Goal: Task Accomplishment & Management: Manage account settings

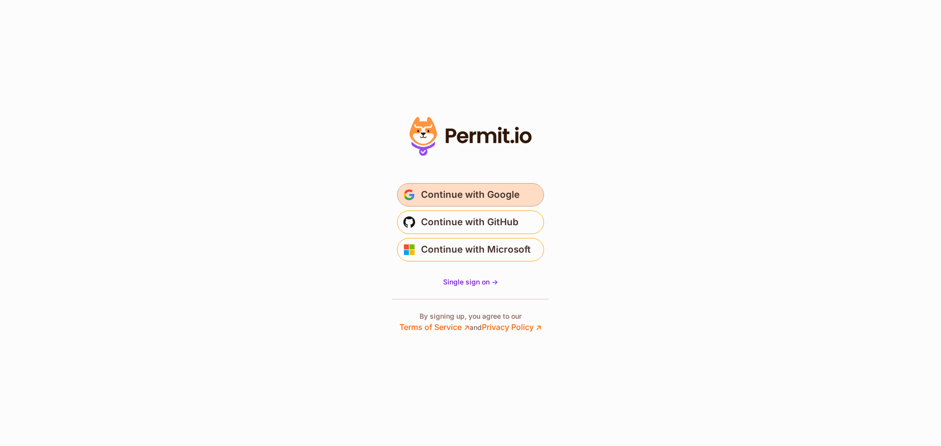
click at [472, 199] on span "Continue with Google" at bounding box center [470, 195] width 98 height 16
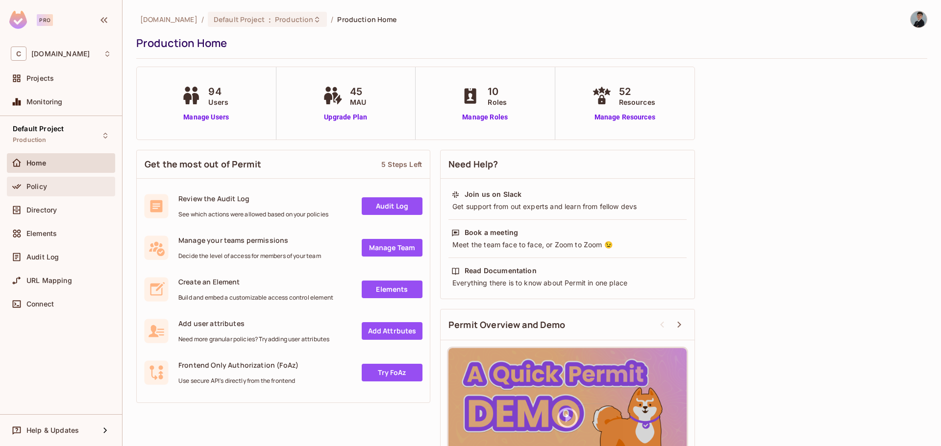
click at [57, 184] on div "Policy" at bounding box center [68, 187] width 85 height 8
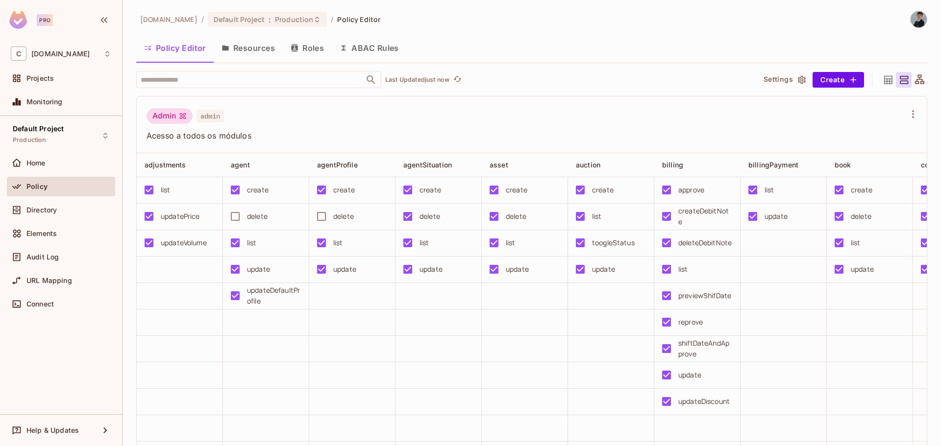
click at [262, 38] on button "Resources" at bounding box center [248, 48] width 69 height 24
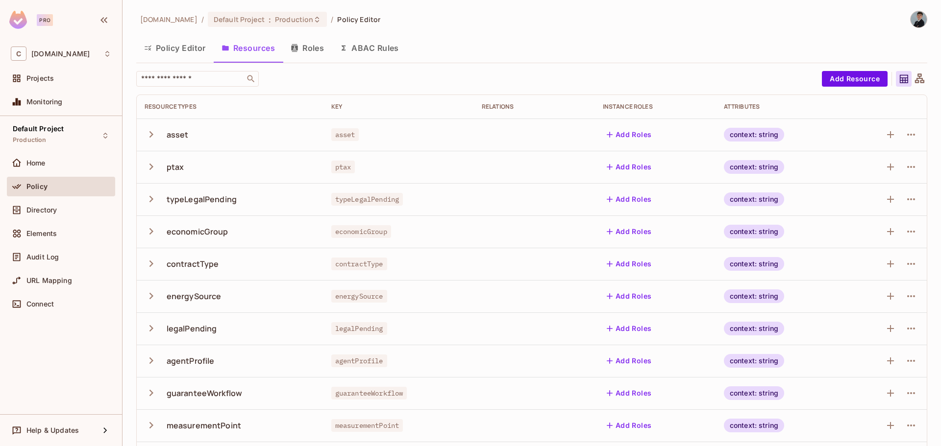
click at [302, 53] on button "Roles" at bounding box center [307, 48] width 49 height 24
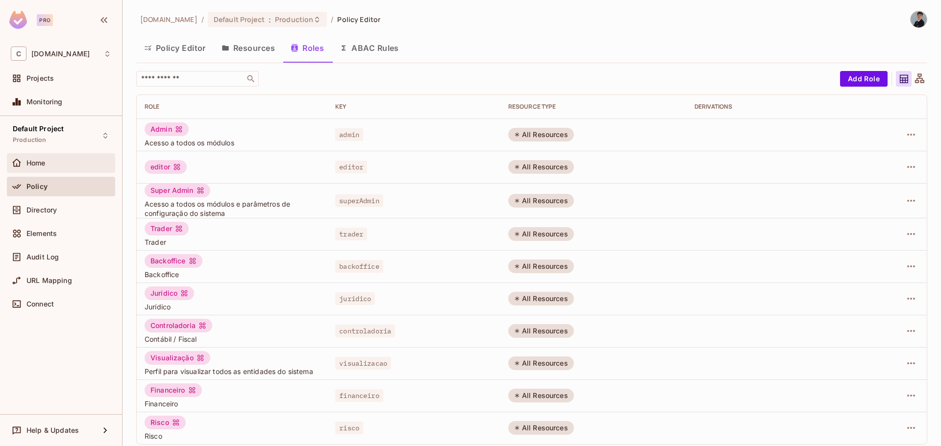
click at [57, 168] on div "Home" at bounding box center [61, 163] width 100 height 12
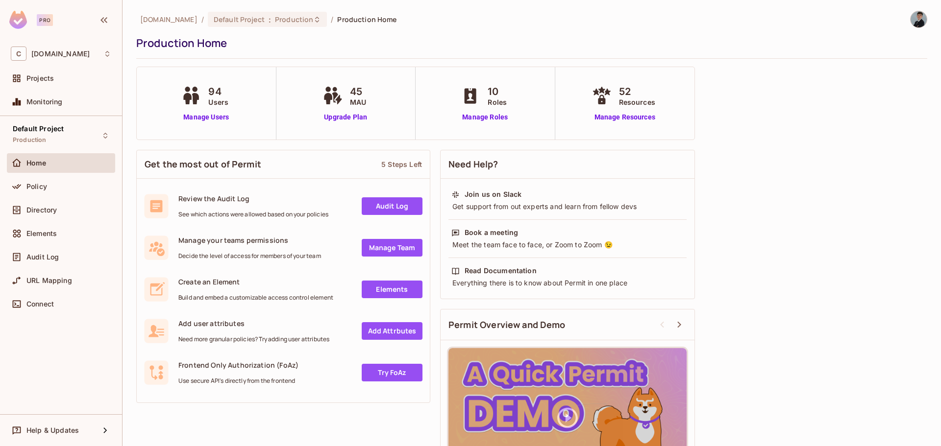
click at [235, 93] on div "94 Users Manage Users" at bounding box center [207, 103] width 140 height 73
click at [223, 121] on link "Manage Users" at bounding box center [206, 117] width 54 height 10
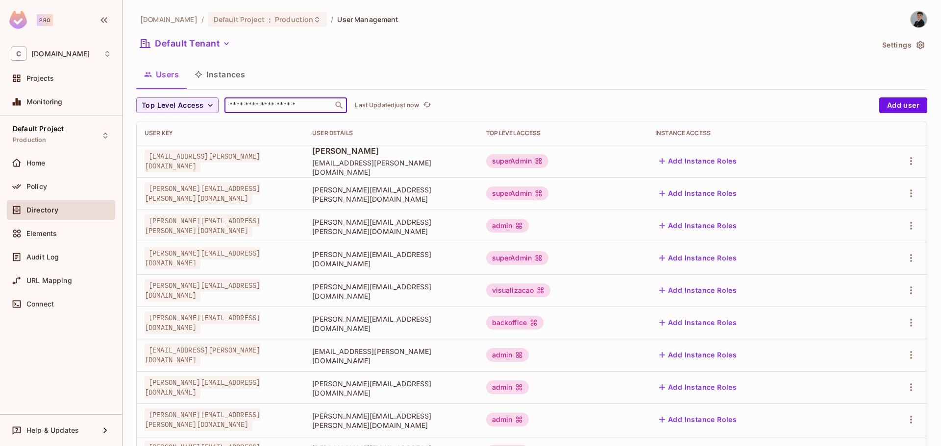
click at [315, 109] on input "text" at bounding box center [278, 105] width 103 height 10
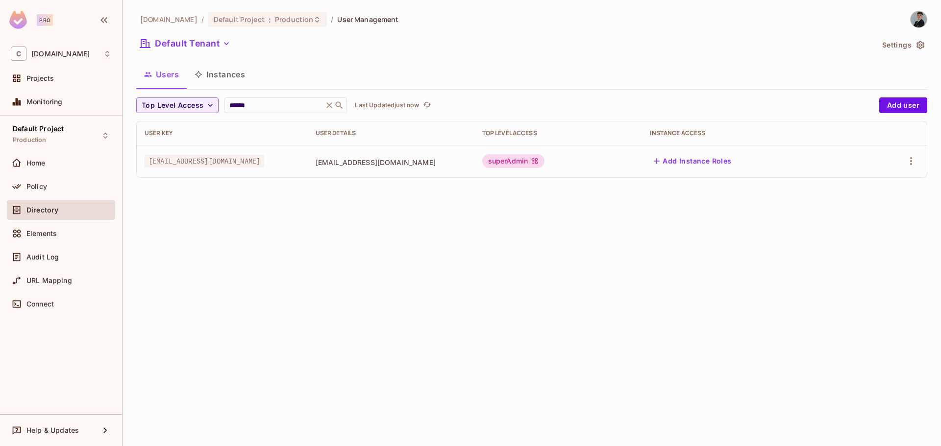
click at [635, 168] on div "superAdmin" at bounding box center [558, 161] width 152 height 14
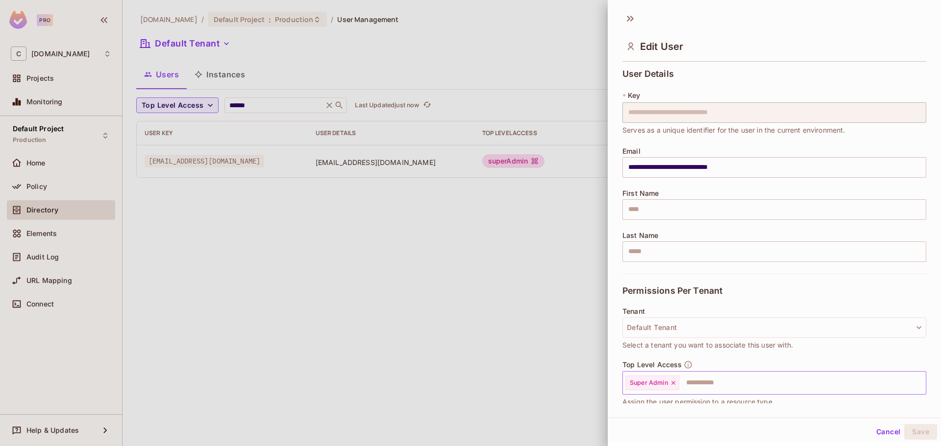
click at [674, 387] on div "Super Admin" at bounding box center [652, 383] width 54 height 15
click at [674, 384] on icon at bounding box center [673, 383] width 7 height 7
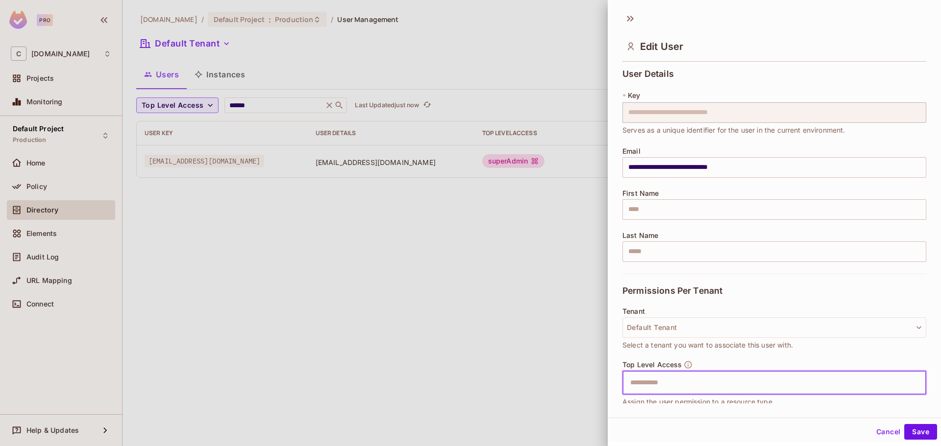
click at [680, 382] on input "text" at bounding box center [765, 383] width 283 height 20
click at [687, 331] on button "Default Tenant" at bounding box center [774, 328] width 304 height 21
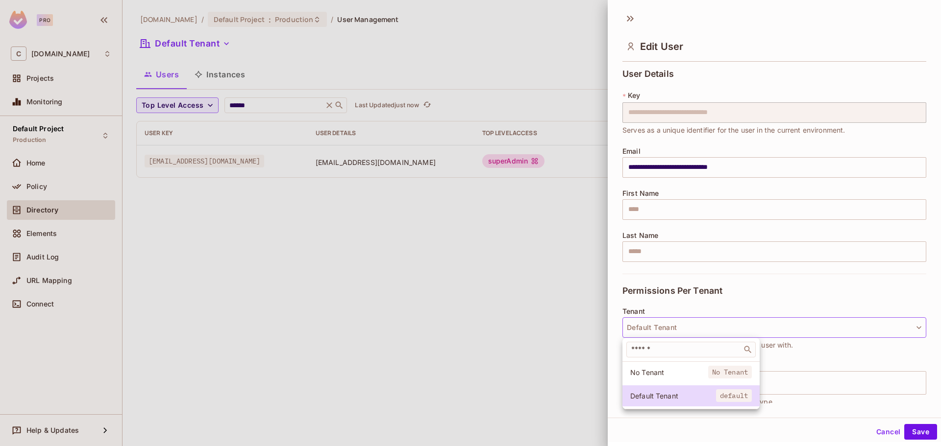
click at [687, 331] on div at bounding box center [470, 223] width 941 height 446
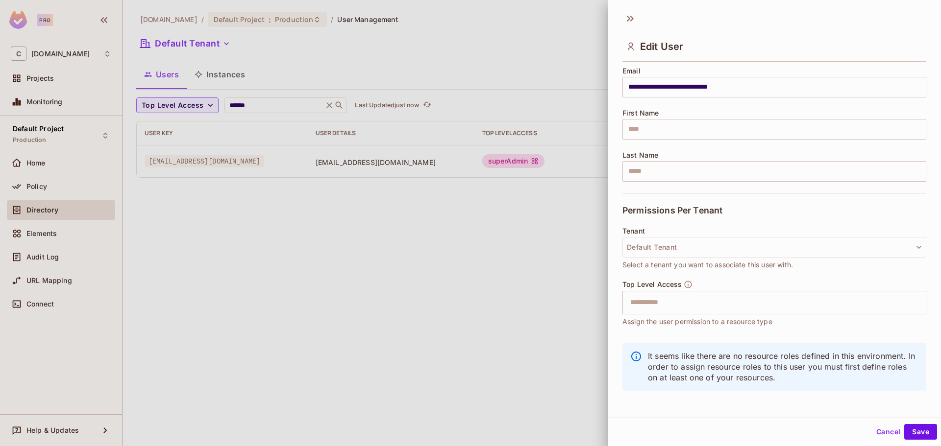
scroll to position [83, 0]
click at [679, 298] on input "text" at bounding box center [765, 300] width 283 height 20
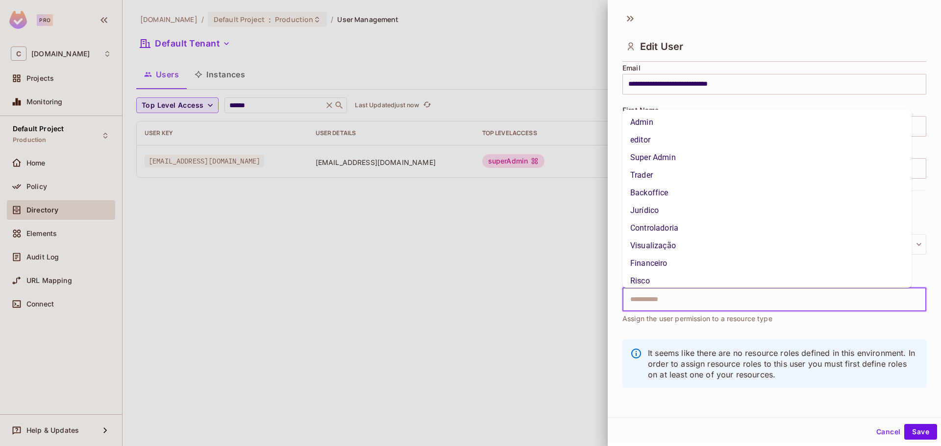
click at [669, 173] on li "Trader" at bounding box center [766, 176] width 289 height 18
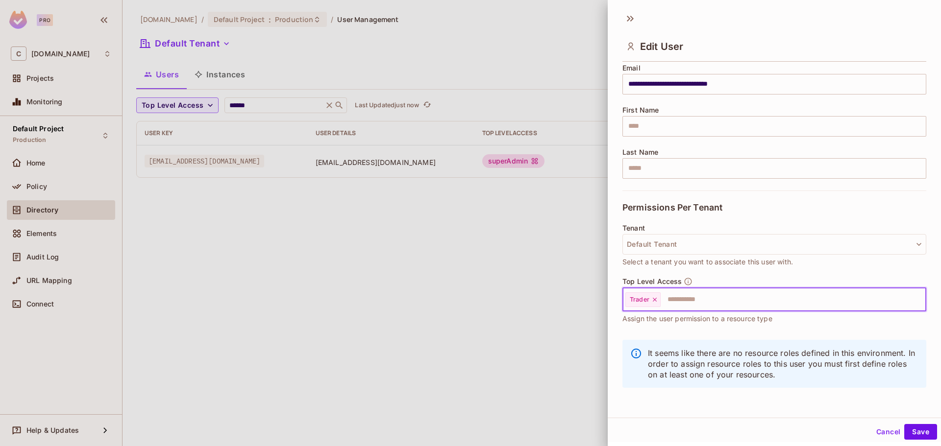
scroll to position [1, 0]
click at [718, 306] on input "text" at bounding box center [783, 299] width 245 height 20
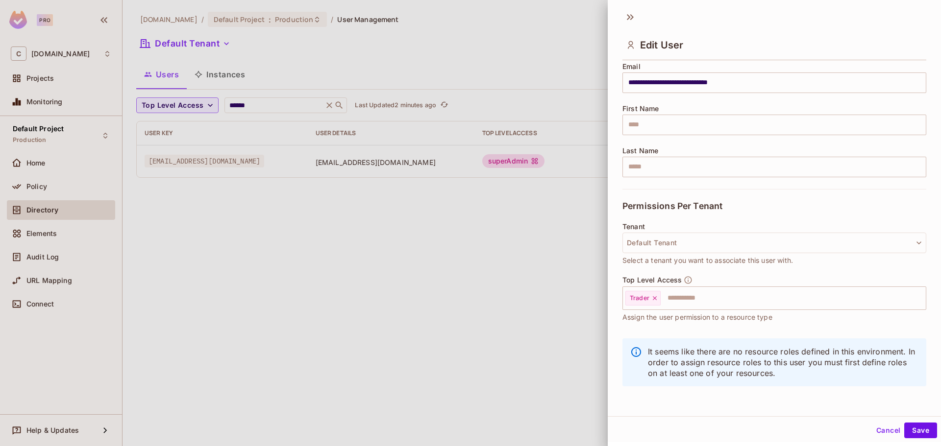
click at [264, 101] on div at bounding box center [470, 223] width 941 height 446
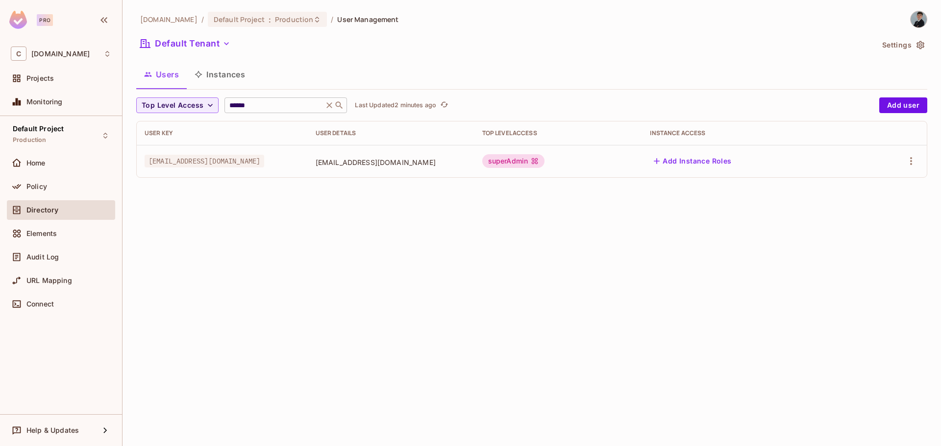
click at [286, 102] on input "******" at bounding box center [273, 105] width 93 height 10
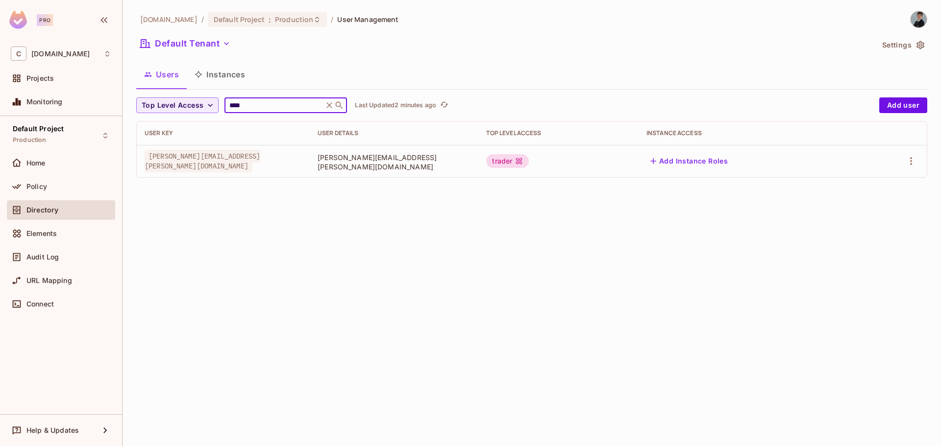
click at [293, 101] on input "****" at bounding box center [273, 105] width 93 height 10
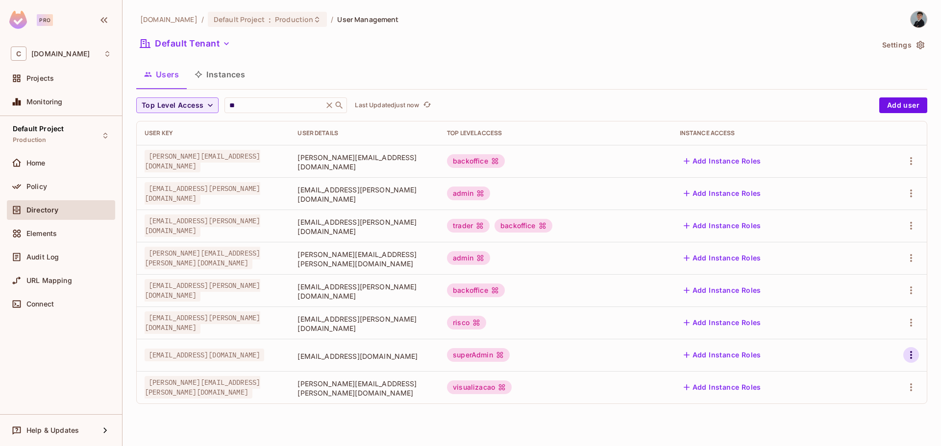
click at [912, 358] on icon "button" at bounding box center [911, 355] width 12 height 12
click at [868, 375] on span "Edit" at bounding box center [859, 378] width 19 height 16
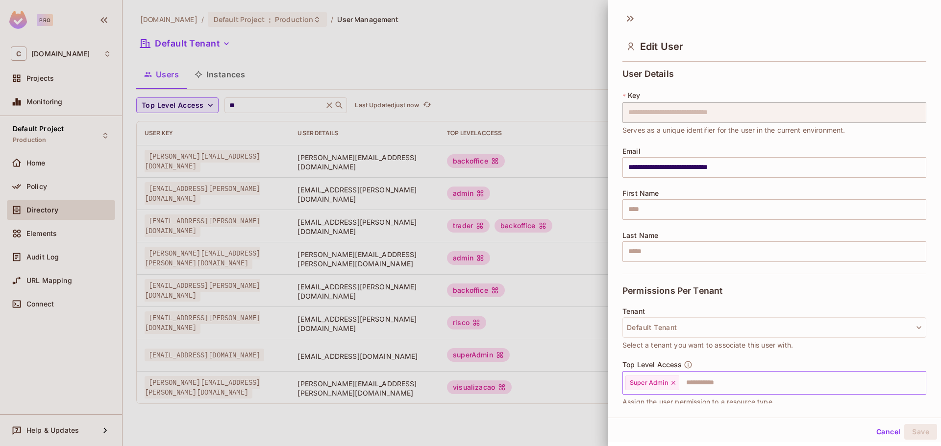
click at [673, 385] on icon at bounding box center [673, 383] width 7 height 7
click at [683, 386] on input "text" at bounding box center [765, 383] width 283 height 20
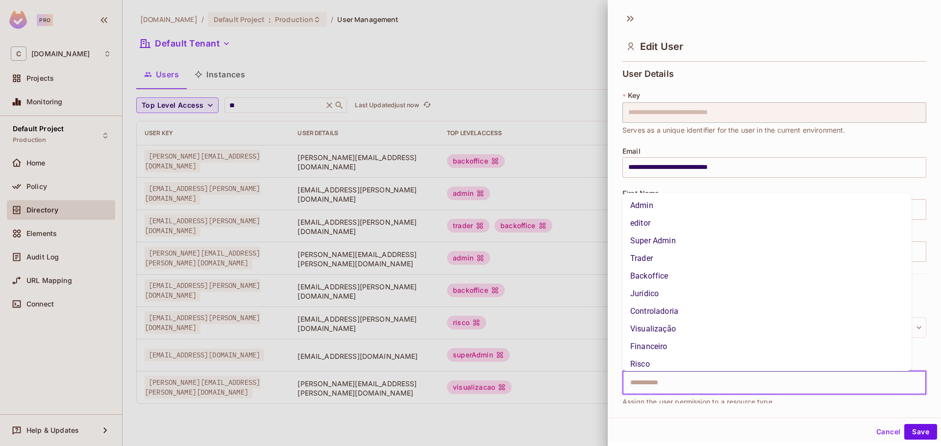
click at [681, 262] on li "Trader" at bounding box center [766, 259] width 289 height 18
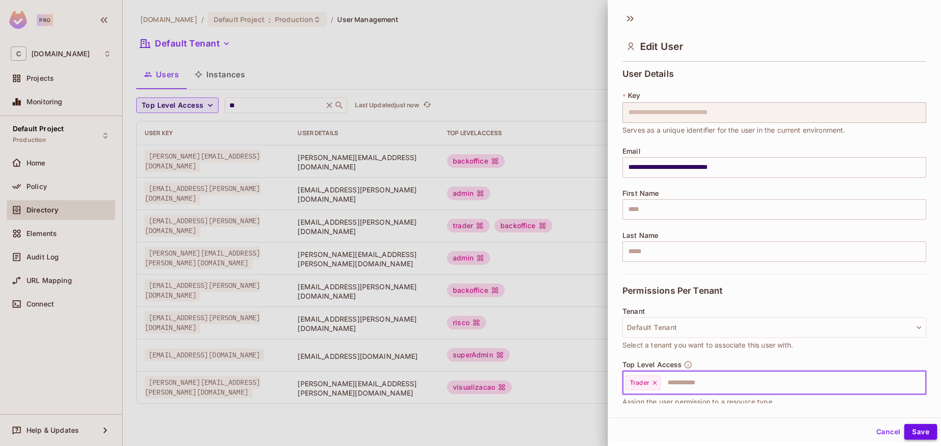
click at [917, 427] on button "Save" at bounding box center [920, 432] width 33 height 16
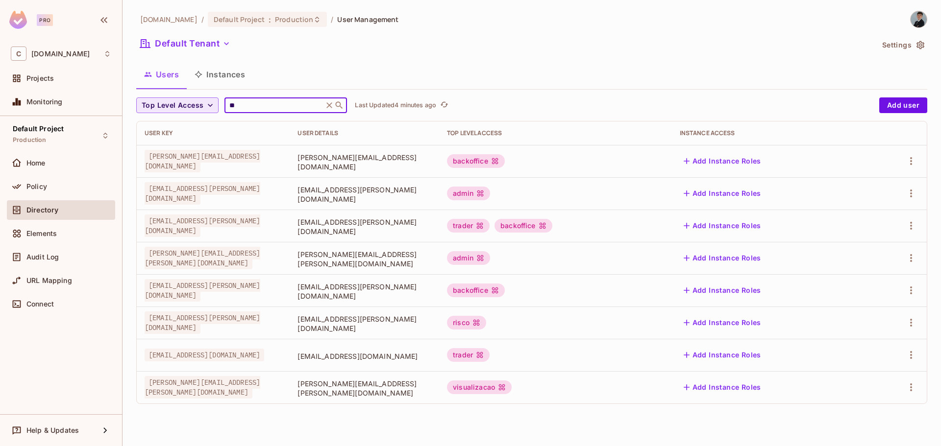
drag, startPoint x: 255, startPoint y: 105, endPoint x: 144, endPoint y: 112, distance: 111.4
click at [144, 112] on div "Top Level Access ** ​ Last Updated 4 minutes ago" at bounding box center [505, 106] width 738 height 16
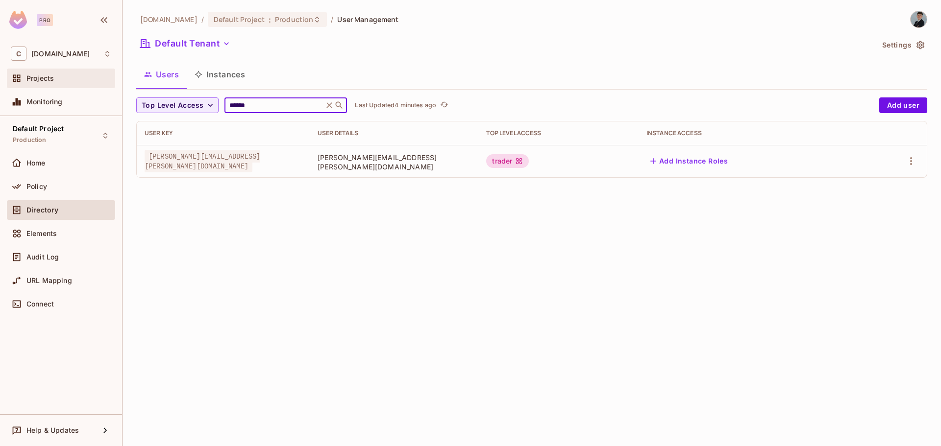
drag, startPoint x: 260, startPoint y: 107, endPoint x: 102, endPoint y: 87, distance: 158.6
click at [102, 90] on div "Pro C [DOMAIN_NAME] Projects Monitoring Default Project Production Home Policy …" at bounding box center [470, 223] width 941 height 446
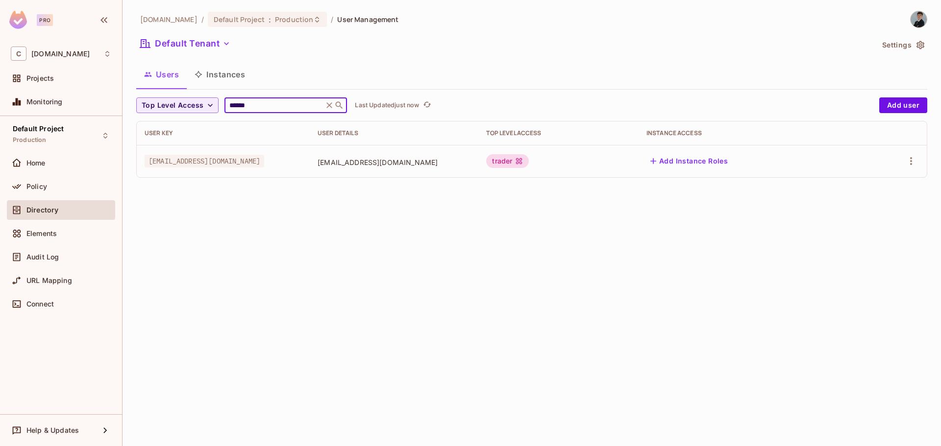
type input "******"
click at [638, 172] on td "trader" at bounding box center [558, 161] width 160 height 32
click at [732, 164] on button "Add Instance Roles" at bounding box center [688, 161] width 85 height 16
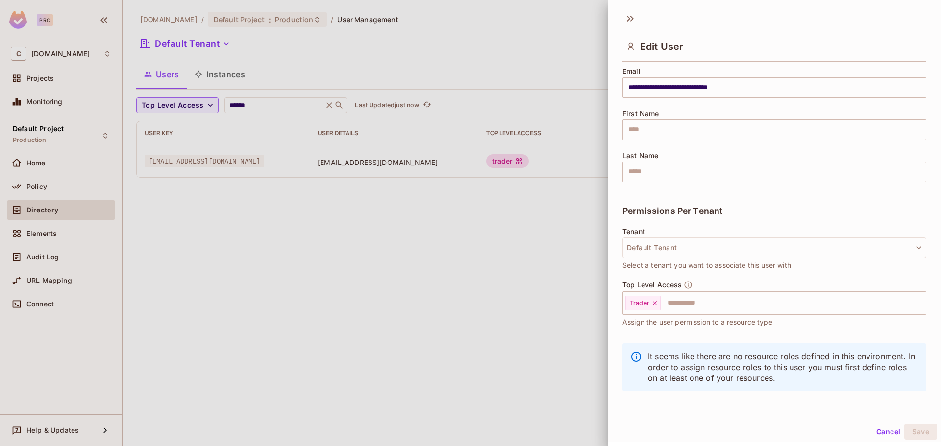
scroll to position [83, 0]
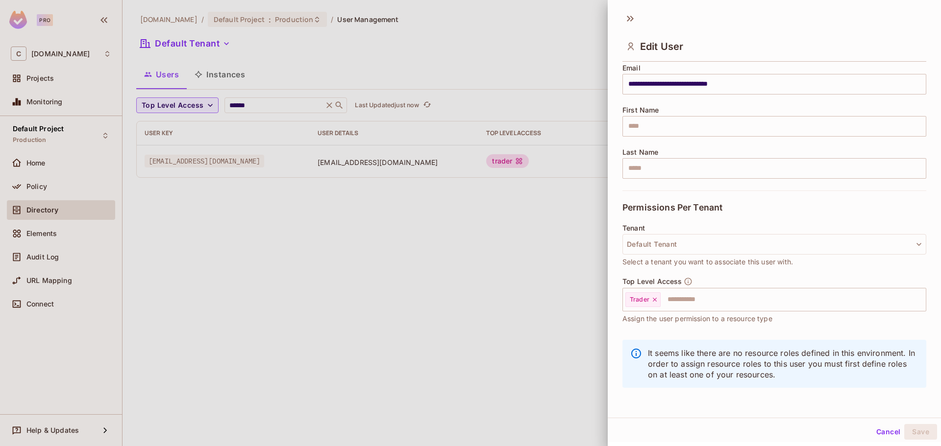
click at [476, 308] on div at bounding box center [470, 223] width 941 height 446
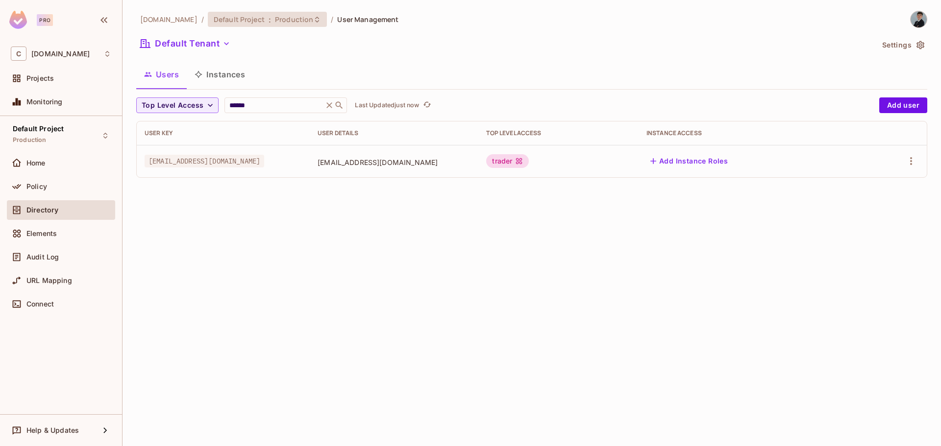
click at [313, 20] on span "Production" at bounding box center [294, 19] width 38 height 9
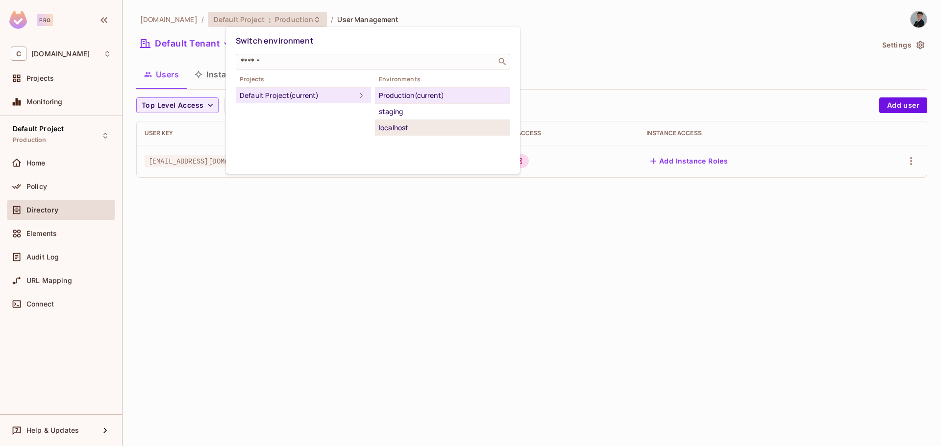
click at [459, 128] on div "localhost" at bounding box center [442, 128] width 127 height 12
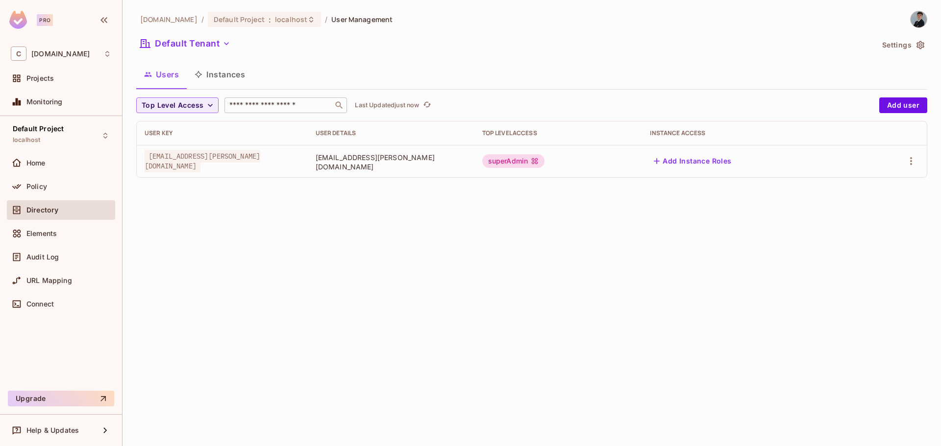
click at [290, 106] on input "text" at bounding box center [278, 105] width 103 height 10
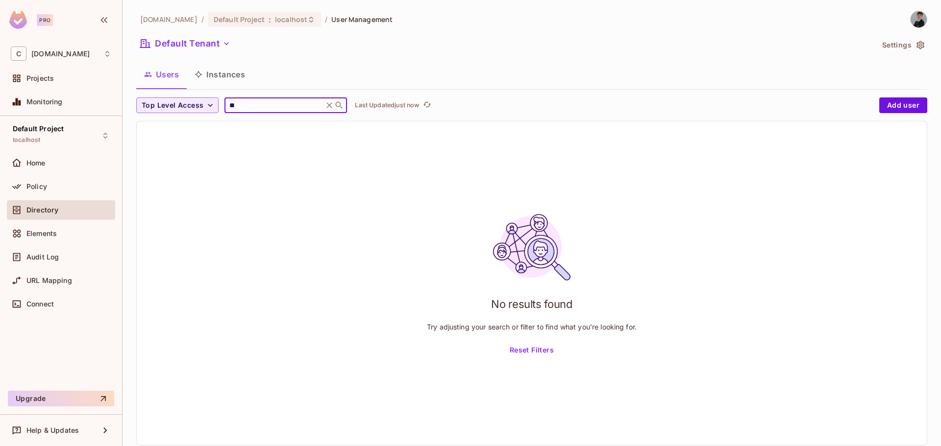
type input "*"
type input "**"
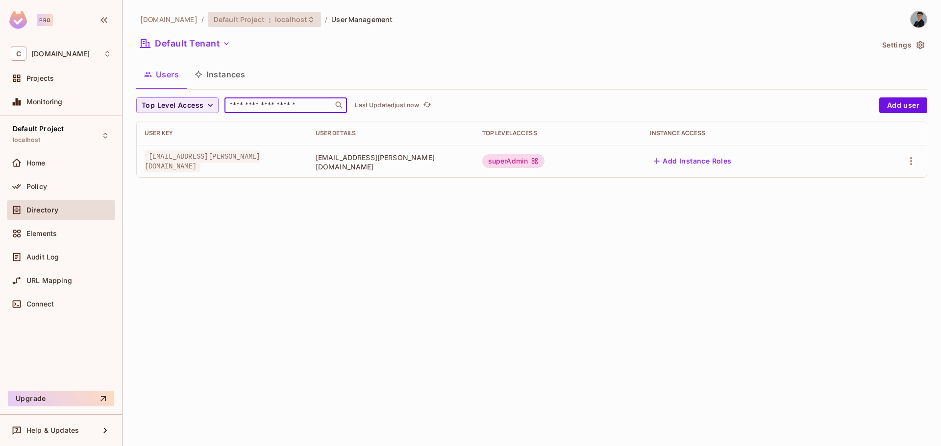
click at [312, 25] on div "Default Project : localhost" at bounding box center [264, 19] width 113 height 15
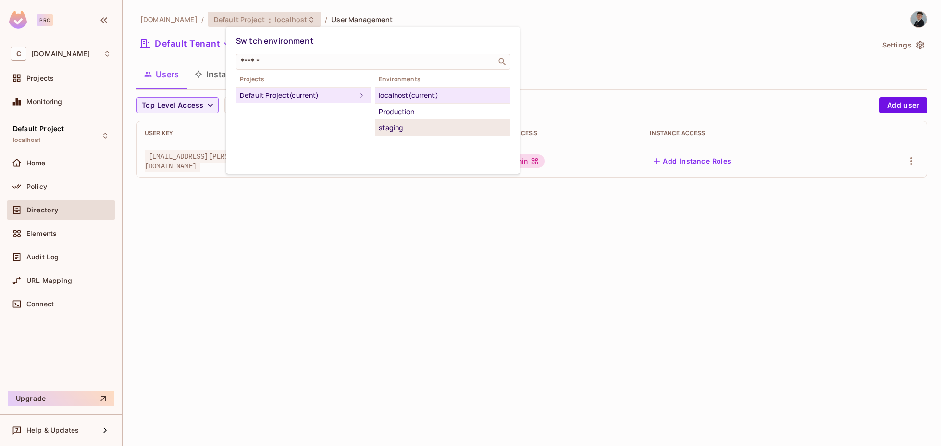
click at [393, 131] on div "staging" at bounding box center [442, 128] width 127 height 12
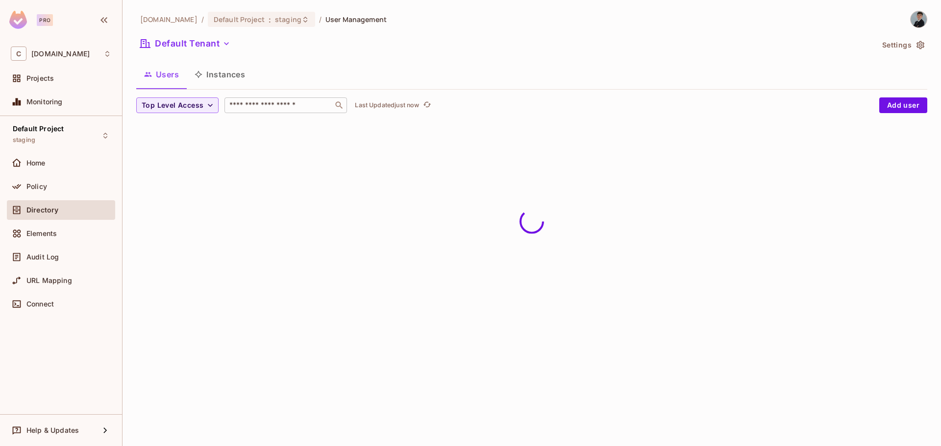
click at [289, 105] on input "text" at bounding box center [278, 105] width 103 height 10
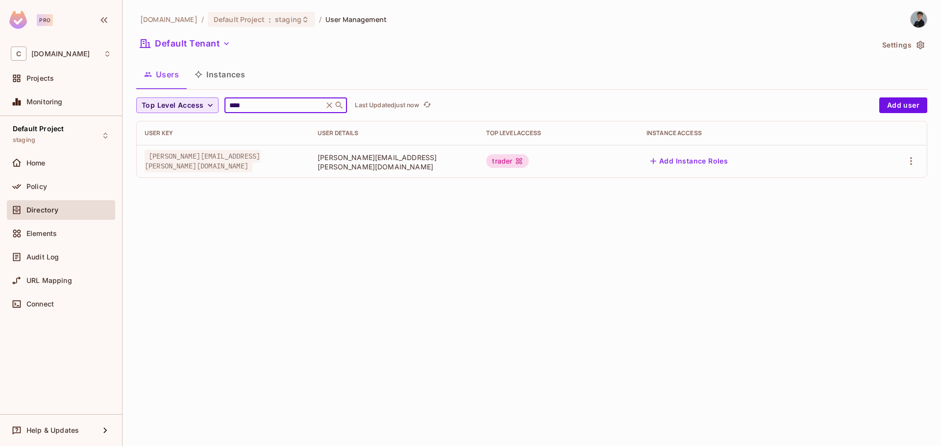
drag, startPoint x: 289, startPoint y: 105, endPoint x: 166, endPoint y: 105, distance: 123.0
click at [166, 105] on div "Top Level Access **** ​ Last Updated just now" at bounding box center [505, 106] width 738 height 16
type input "****"
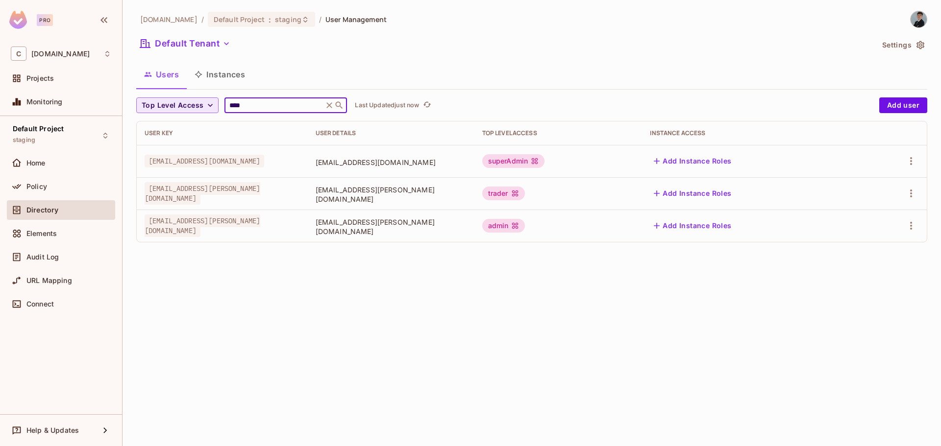
drag, startPoint x: 295, startPoint y: 107, endPoint x: 180, endPoint y: 98, distance: 115.6
click at [180, 98] on div "Top Level Access **** ​ Last Updated just now" at bounding box center [505, 106] width 738 height 16
click at [301, 20] on span "staging" at bounding box center [288, 19] width 26 height 9
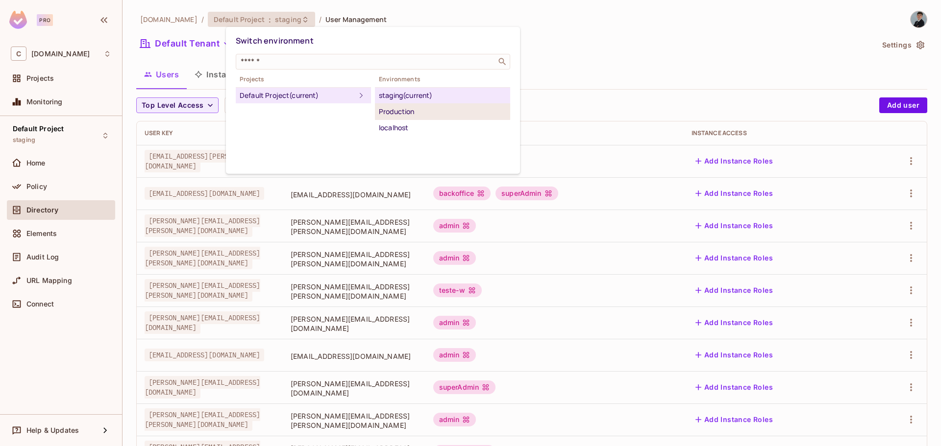
click at [401, 107] on div "Production" at bounding box center [442, 112] width 127 height 12
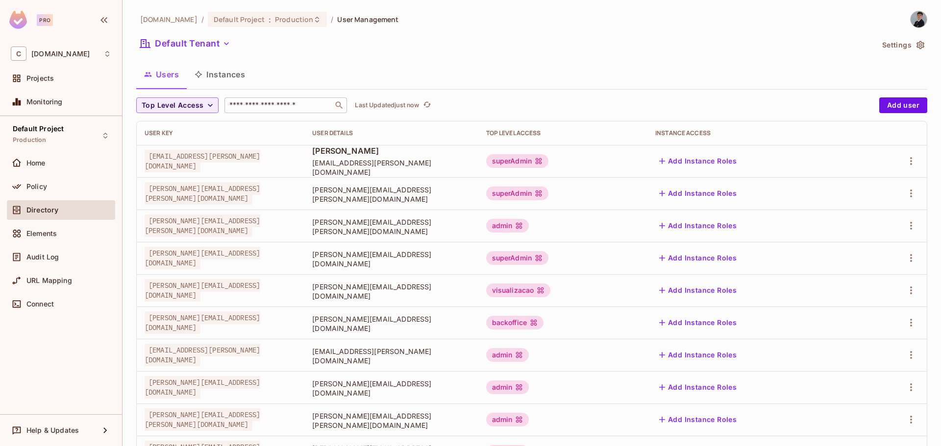
click at [254, 110] on input "text" at bounding box center [278, 105] width 103 height 10
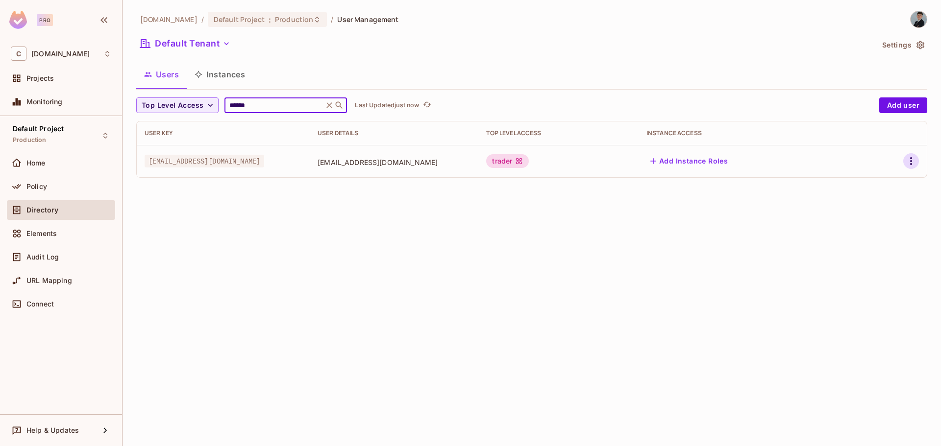
type input "******"
click at [913, 161] on icon "button" at bounding box center [911, 161] width 12 height 12
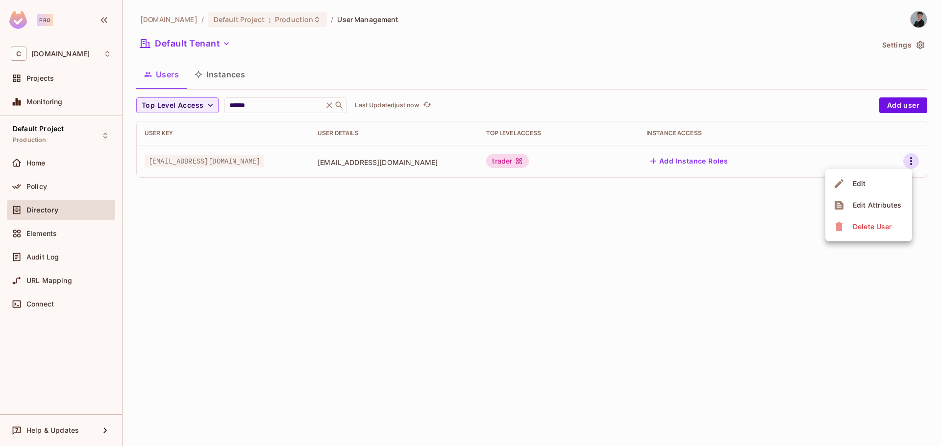
click at [894, 179] on li "Edit" at bounding box center [868, 184] width 87 height 22
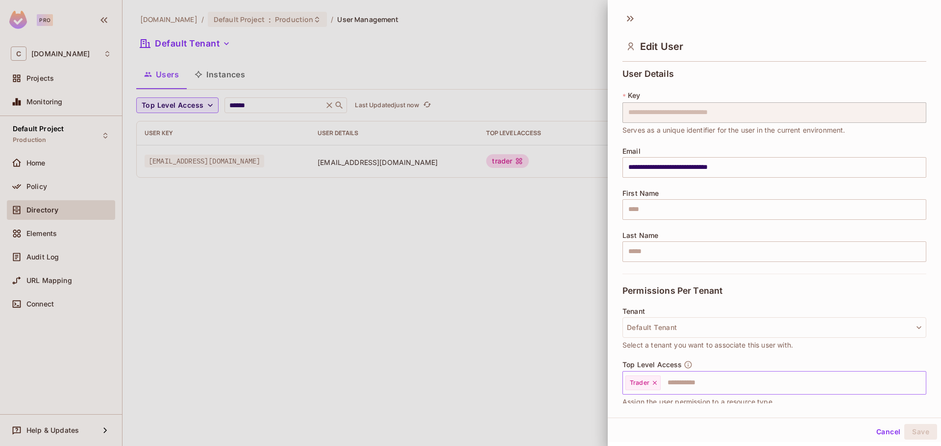
click at [657, 384] on icon at bounding box center [654, 383] width 7 height 7
click at [657, 384] on input "text" at bounding box center [765, 383] width 283 height 20
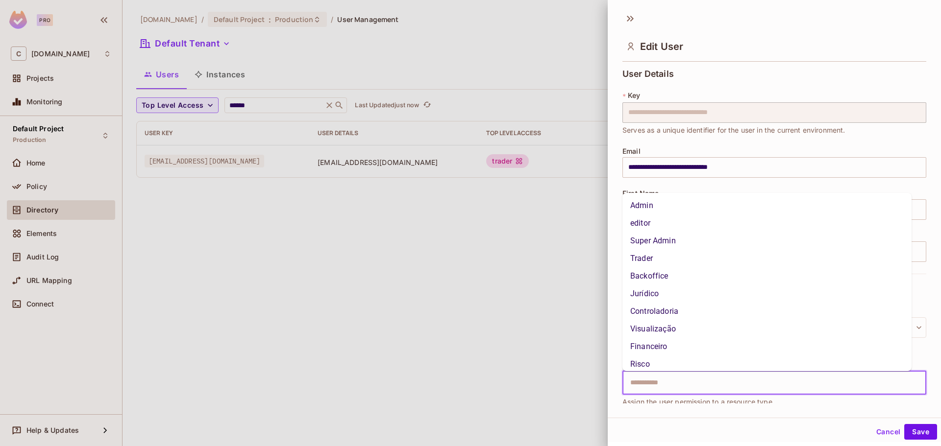
click at [683, 240] on li "Super Admin" at bounding box center [766, 241] width 289 height 18
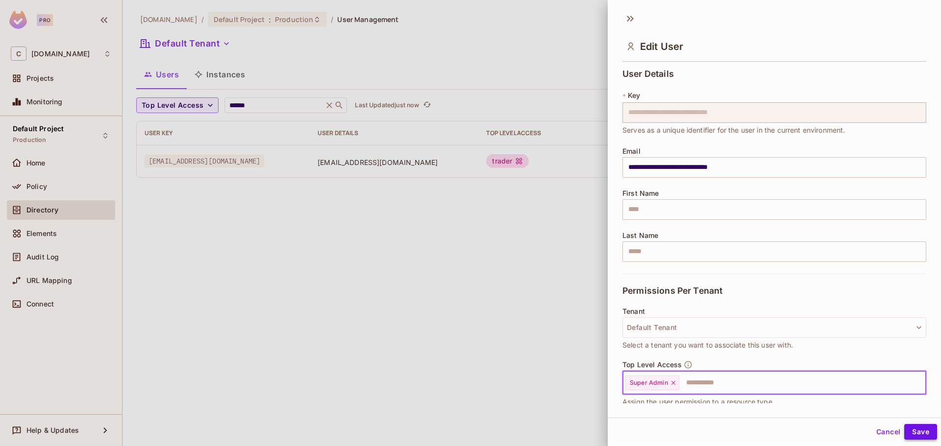
click at [920, 432] on button "Save" at bounding box center [920, 432] width 33 height 16
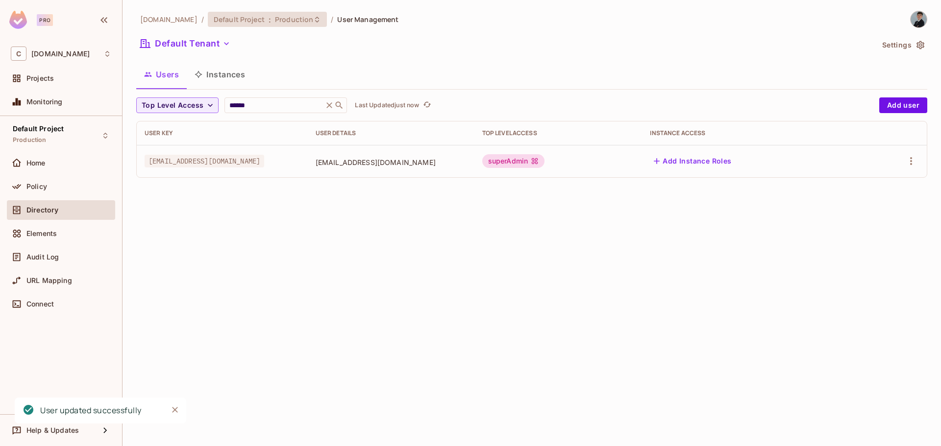
click at [321, 22] on icon at bounding box center [317, 20] width 8 height 8
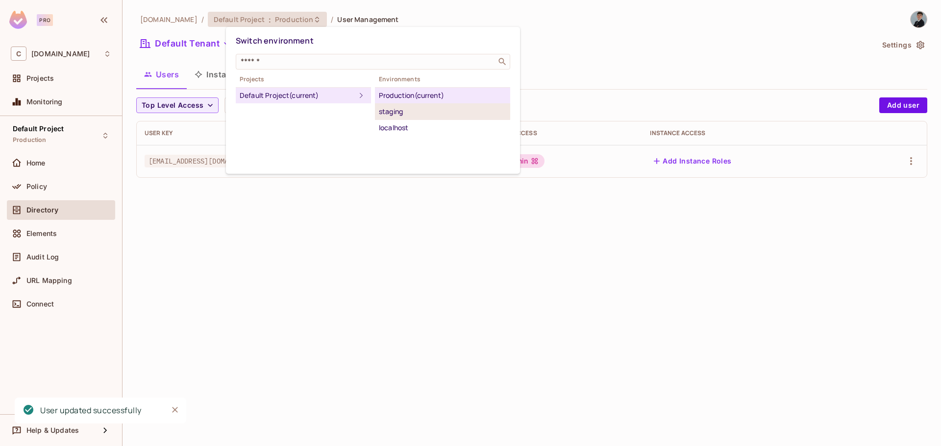
click at [423, 116] on div "staging" at bounding box center [442, 112] width 127 height 12
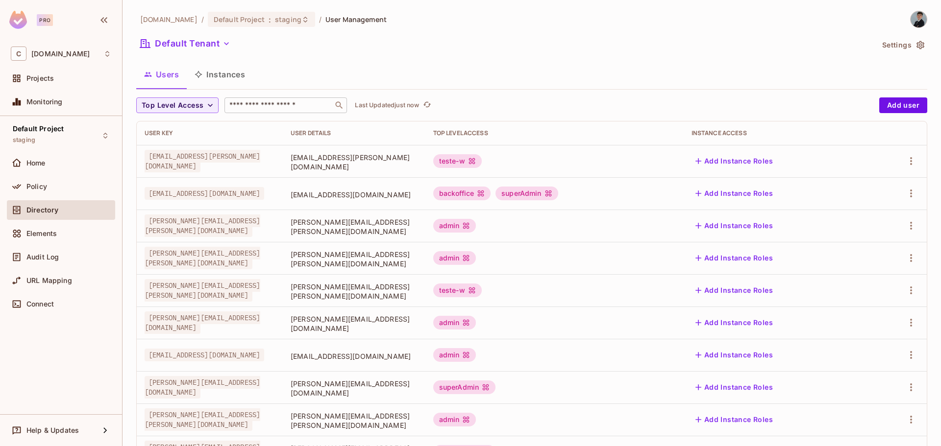
click at [286, 102] on input "text" at bounding box center [278, 105] width 103 height 10
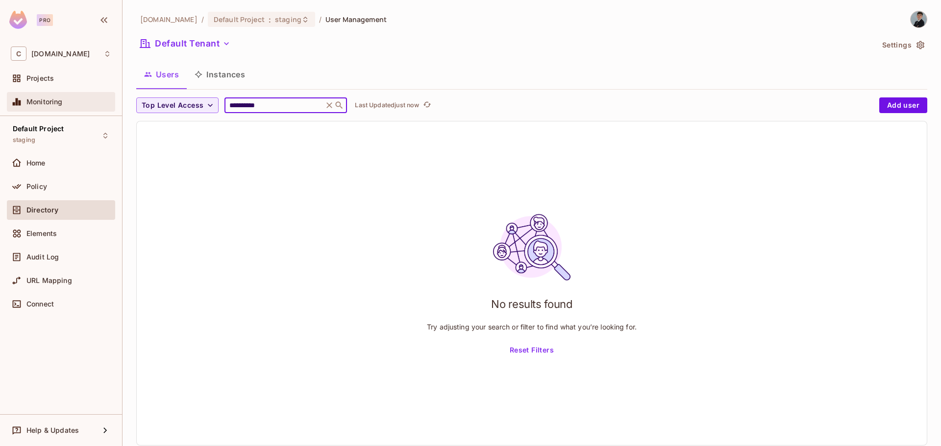
drag, startPoint x: 286, startPoint y: 102, endPoint x: 64, endPoint y: 100, distance: 222.0
click at [64, 100] on div "**********" at bounding box center [470, 223] width 941 height 446
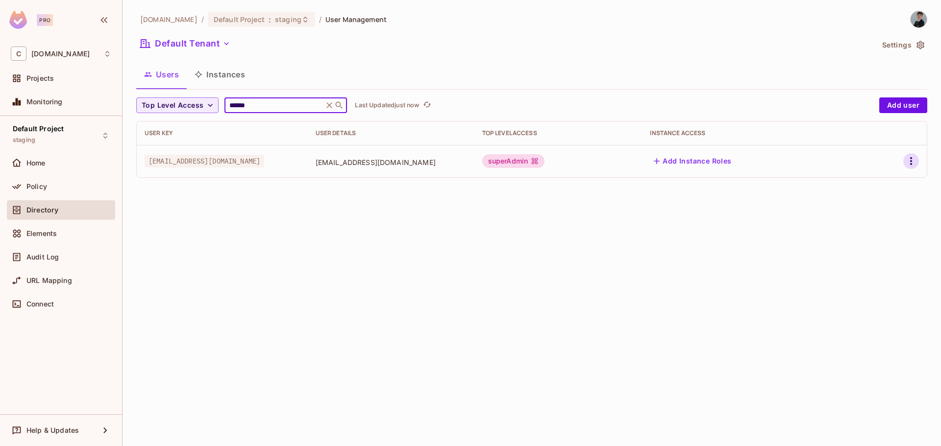
type input "******"
click at [907, 160] on icon "button" at bounding box center [911, 161] width 12 height 12
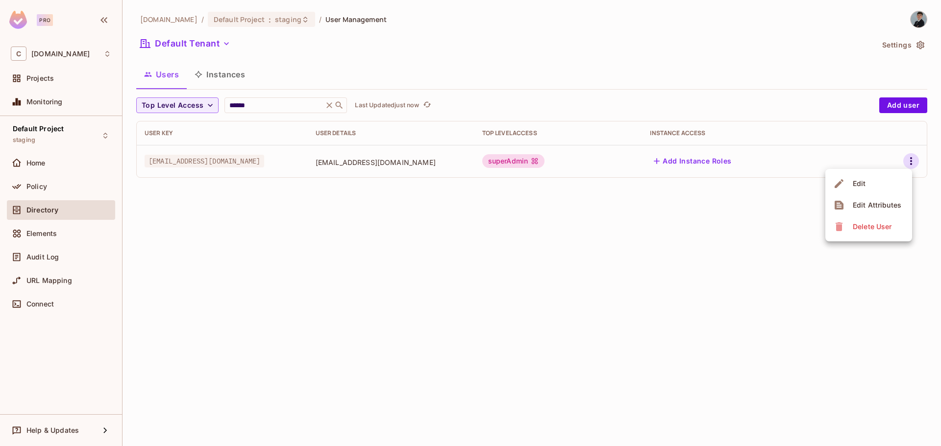
click at [892, 188] on li "Edit" at bounding box center [868, 184] width 87 height 22
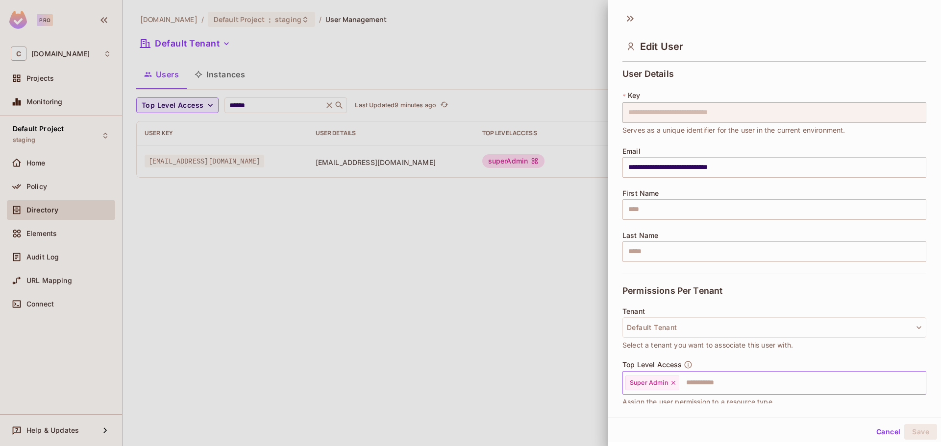
click at [673, 384] on icon at bounding box center [673, 383] width 7 height 7
click at [680, 385] on input "text" at bounding box center [765, 383] width 283 height 20
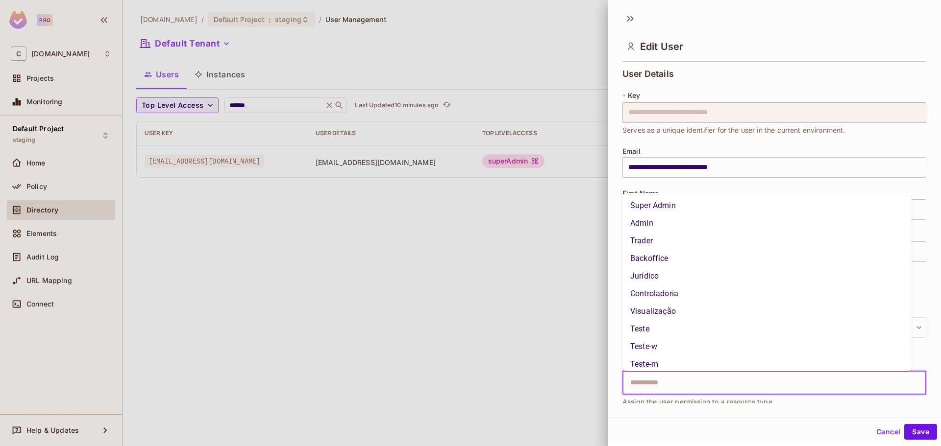
click at [675, 241] on li "Trader" at bounding box center [766, 241] width 289 height 18
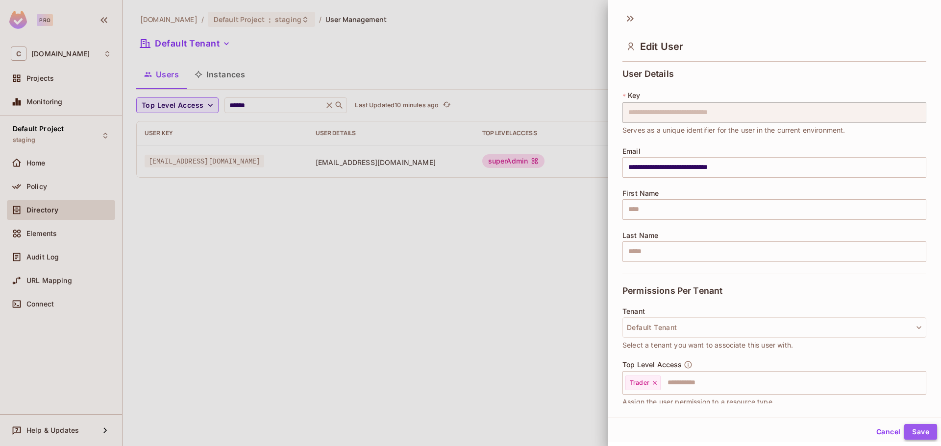
click at [913, 429] on button "Save" at bounding box center [920, 432] width 33 height 16
